Goal: Check status: Check status

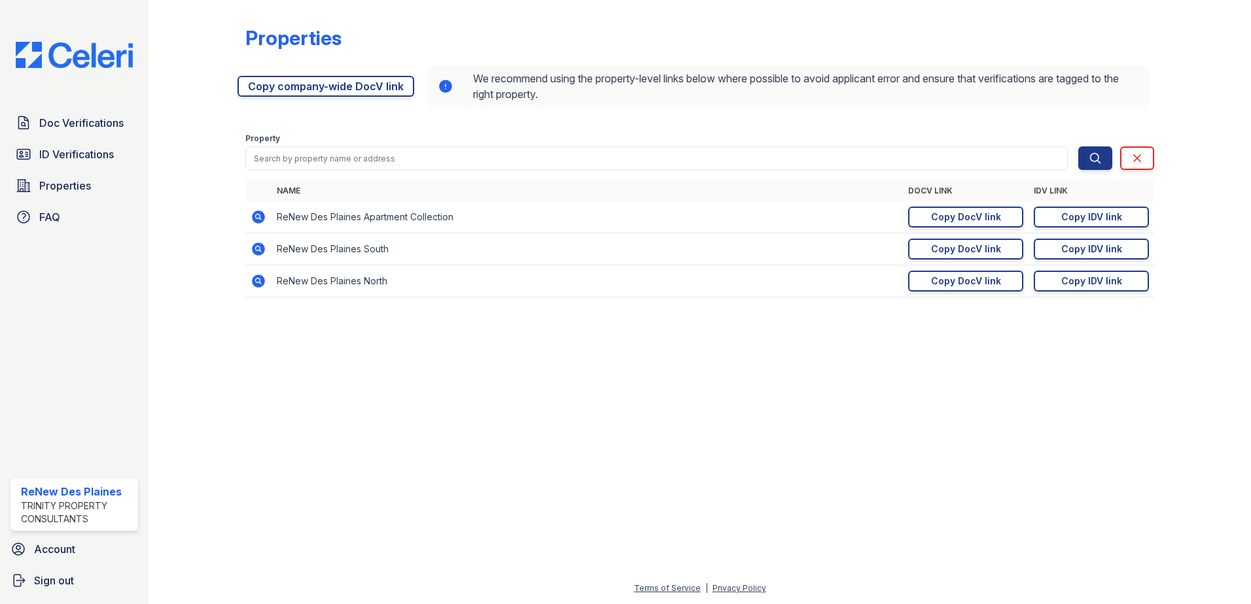
drag, startPoint x: 447, startPoint y: 455, endPoint x: 575, endPoint y: 0, distance: 472.2
click at [461, 406] on div at bounding box center [699, 456] width 1060 height 249
click at [1107, 280] on div "Copy IDV link" at bounding box center [1091, 281] width 61 height 13
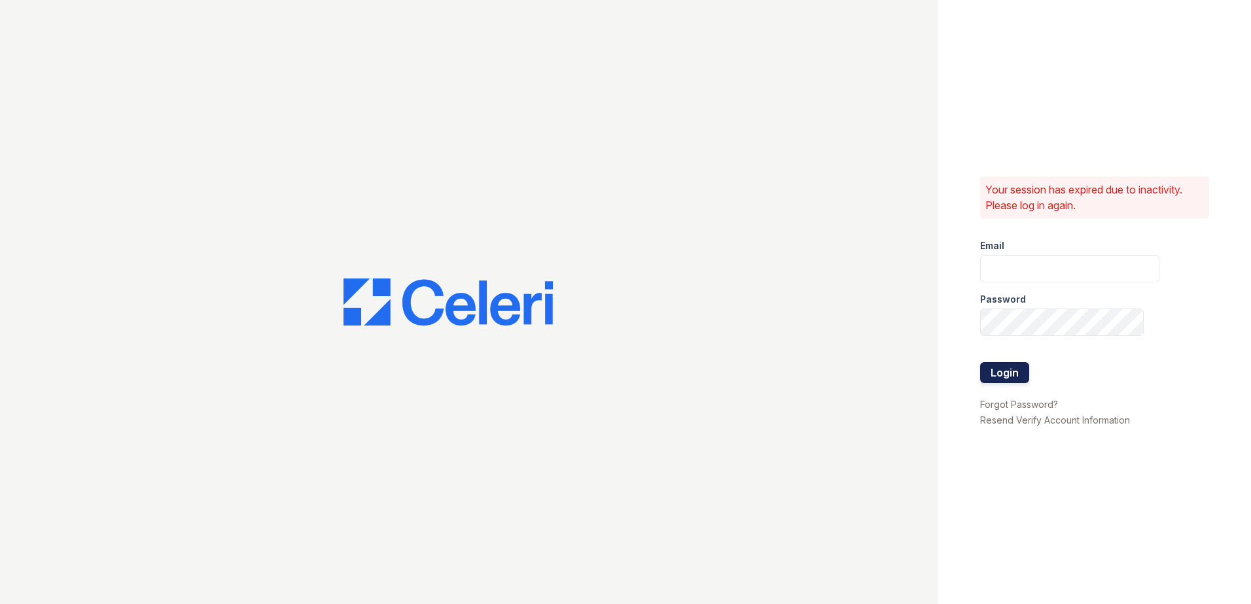
type input "[EMAIL_ADDRESS][DOMAIN_NAME]"
click at [995, 364] on button "Login" at bounding box center [1004, 372] width 49 height 21
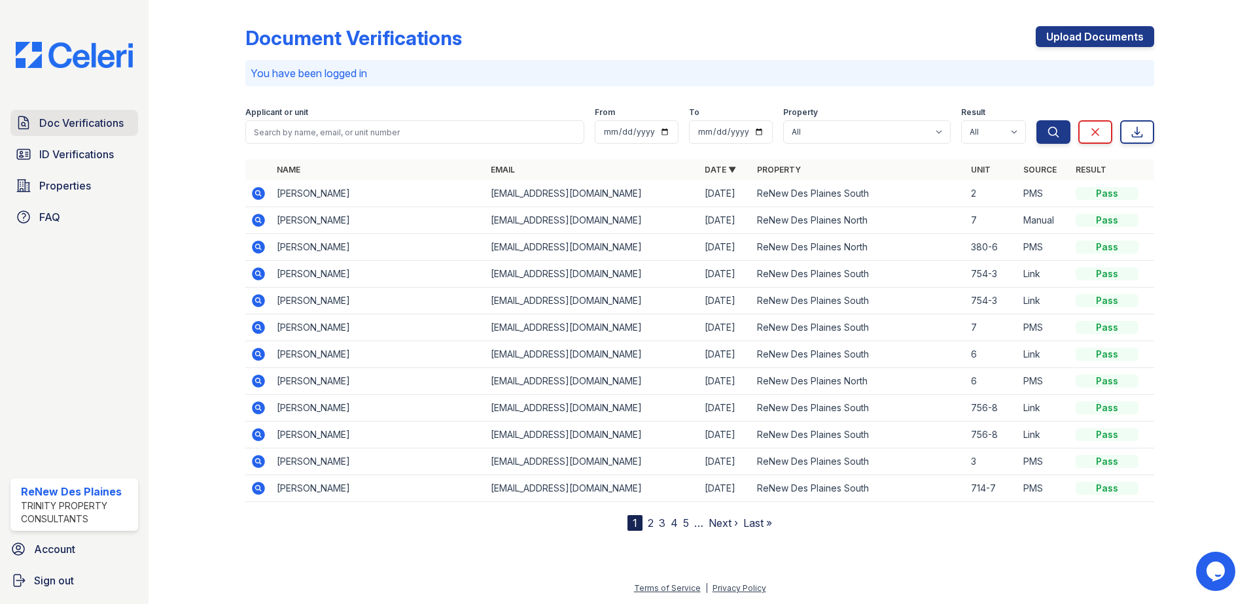
click at [55, 124] on span "Doc Verifications" at bounding box center [81, 123] width 84 height 16
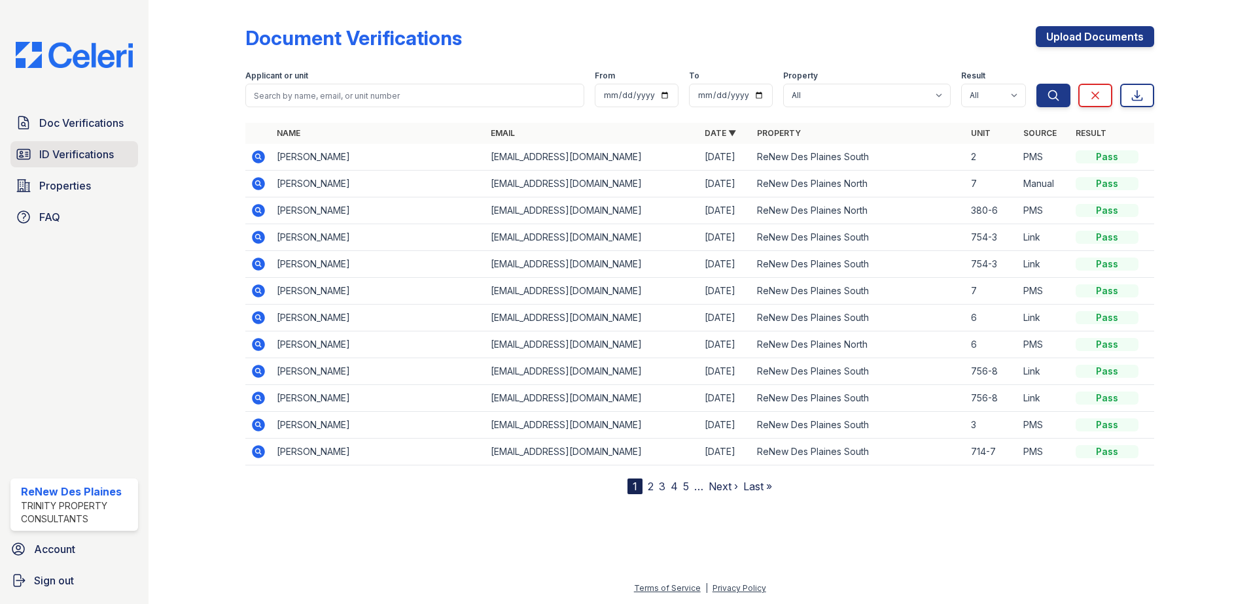
click at [88, 157] on span "ID Verifications" at bounding box center [76, 155] width 75 height 16
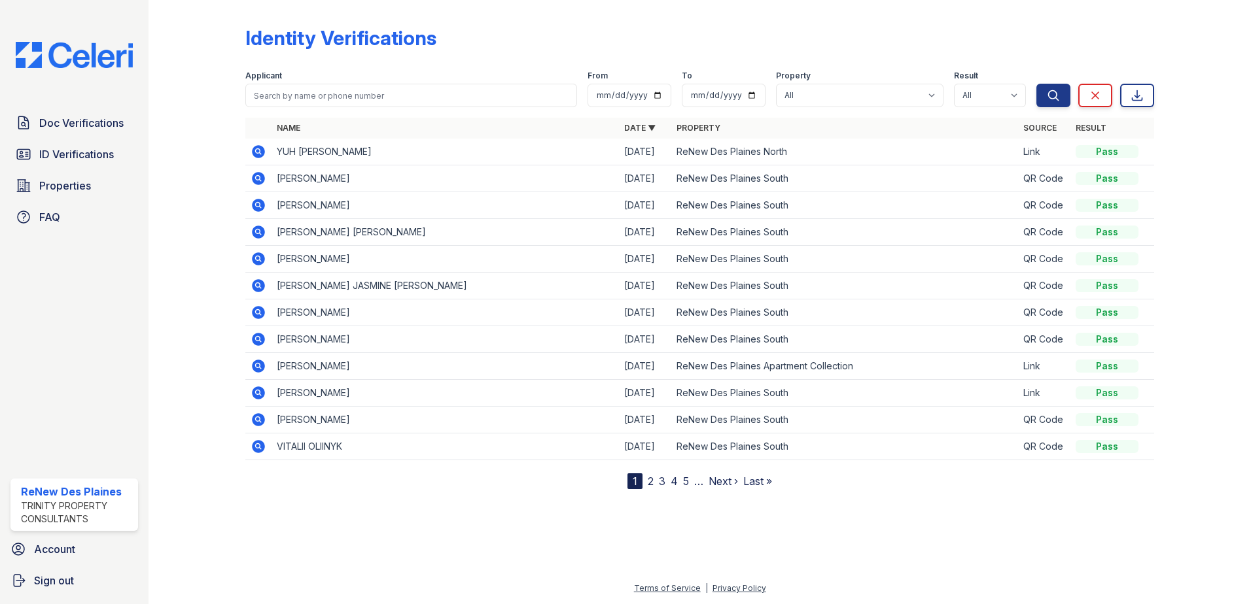
click at [260, 154] on icon at bounding box center [258, 151] width 13 height 13
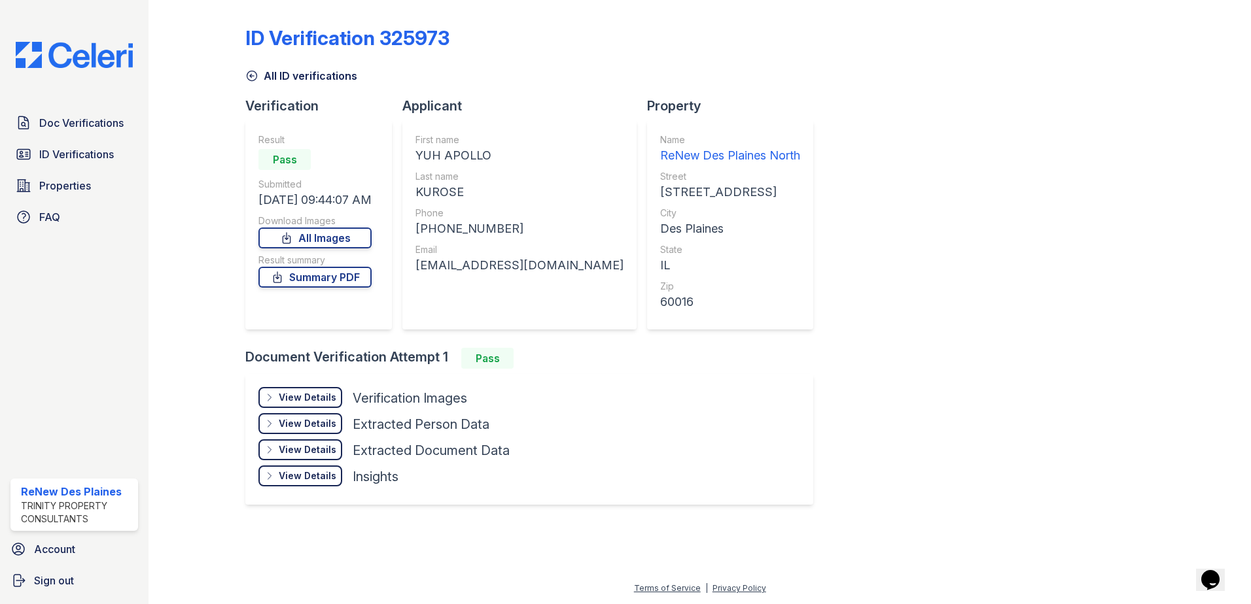
click at [317, 391] on div "View Details Details" at bounding box center [300, 397] width 84 height 21
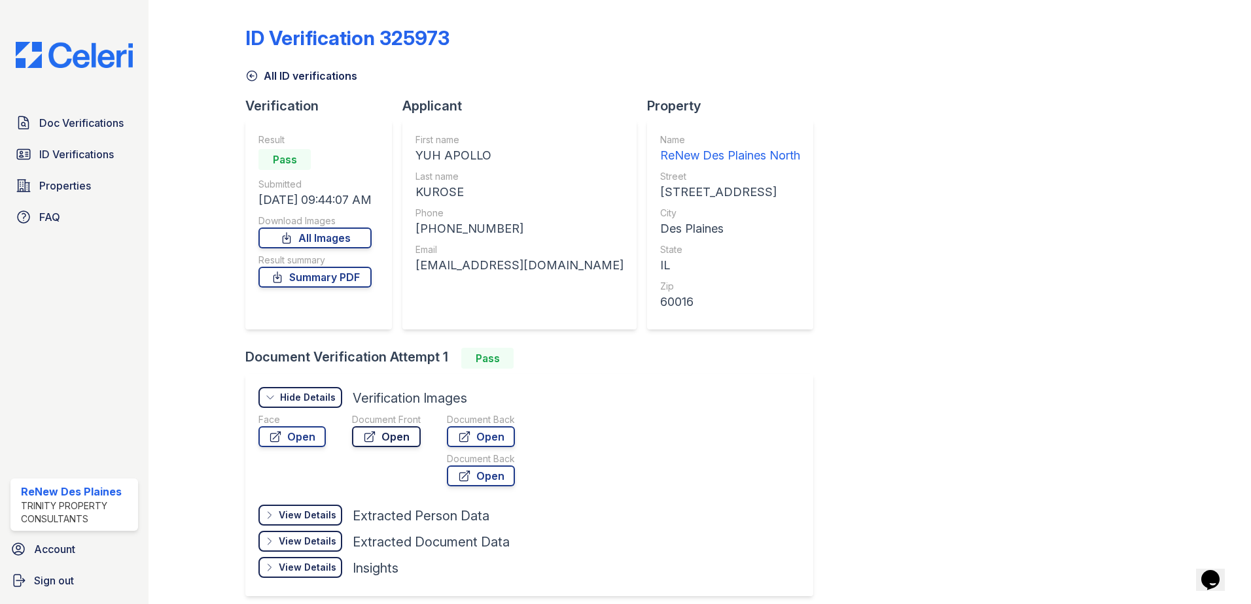
click at [394, 440] on link "Open" at bounding box center [386, 437] width 69 height 21
click at [998, 408] on div "ID Verification 325973 All ID verifications Verification Result Pass Submitted …" at bounding box center [699, 310] width 909 height 610
